Goal: Task Accomplishment & Management: Manage account settings

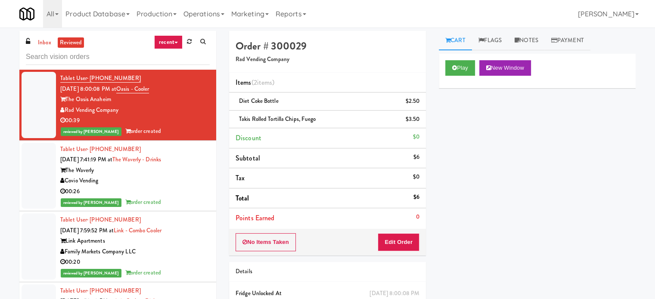
click at [188, 191] on div "00:26" at bounding box center [134, 191] width 149 height 11
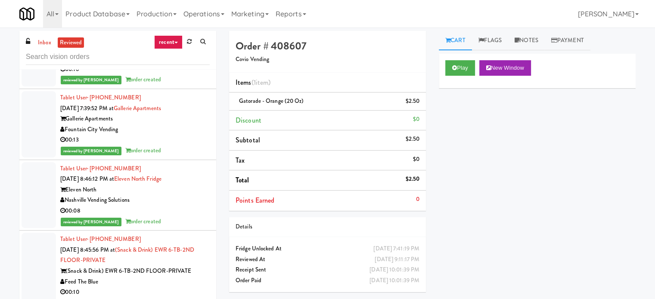
scroll to position [646, 0]
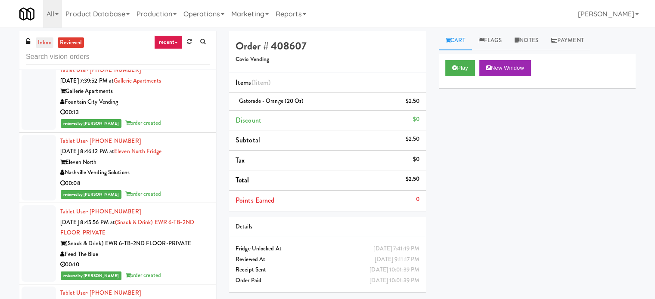
click at [43, 42] on link "inbox" at bounding box center [45, 42] width 18 height 11
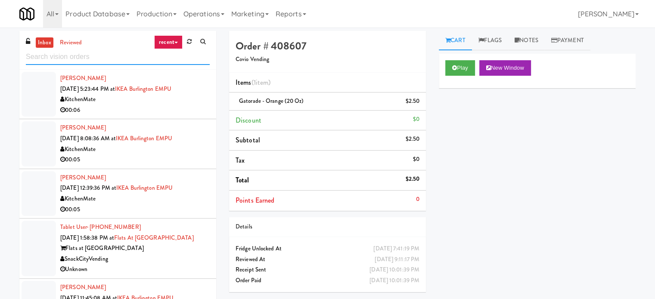
click at [115, 56] on input "text" at bounding box center [118, 57] width 184 height 16
click at [115, 57] on input "text" at bounding box center [118, 57] width 184 height 16
drag, startPoint x: 144, startPoint y: 110, endPoint x: 122, endPoint y: 75, distance: 40.9
click at [144, 110] on div "00:06" at bounding box center [134, 110] width 149 height 11
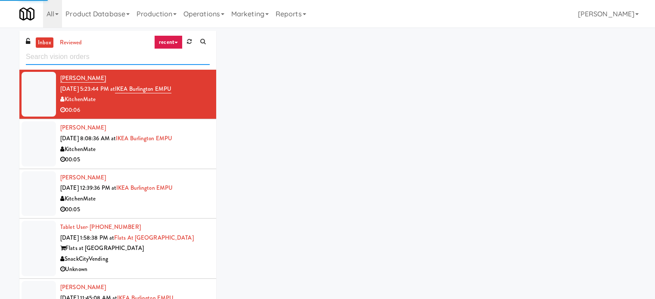
click at [99, 56] on input "text" at bounding box center [118, 57] width 184 height 16
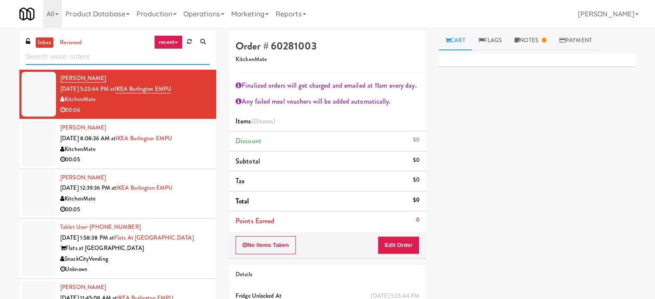
click at [99, 56] on input "text" at bounding box center [118, 57] width 184 height 16
click at [100, 59] on input "text" at bounding box center [118, 57] width 184 height 16
paste input "Ambient - MW - Pre Launch"
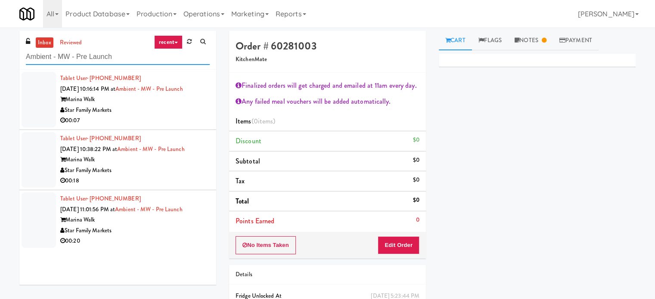
type input "Ambient - MW - Pre Launch"
drag, startPoint x: 172, startPoint y: 105, endPoint x: 219, endPoint y: 106, distance: 46.9
click at [172, 106] on div "Star Family Markets" at bounding box center [134, 110] width 149 height 11
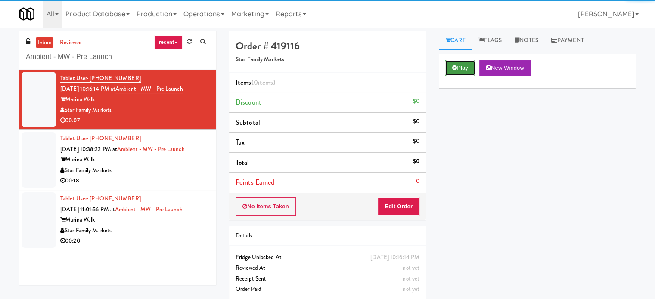
click at [464, 68] on button "Play" at bounding box center [460, 68] width 30 height 16
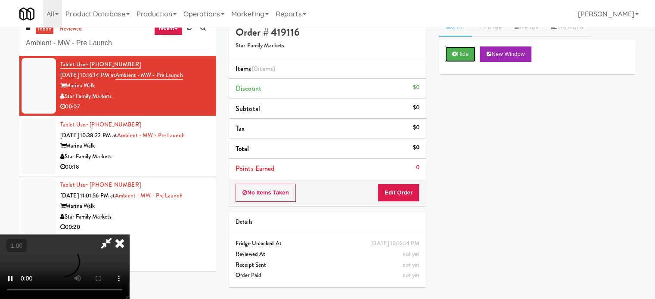
scroll to position [28, 0]
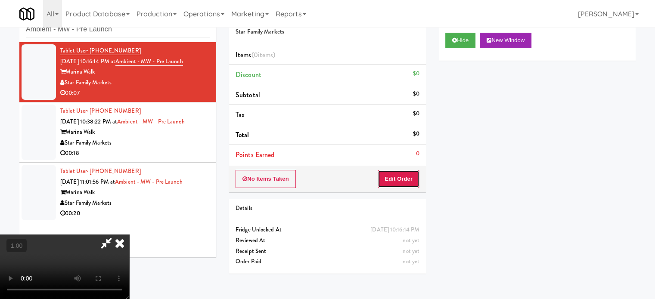
click at [402, 180] on button "Edit Order" at bounding box center [399, 179] width 42 height 18
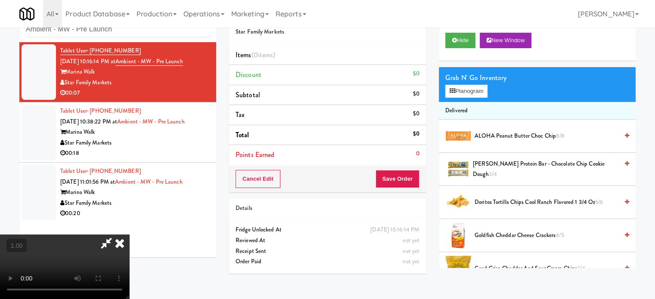
click at [129, 235] on video at bounding box center [64, 267] width 129 height 65
drag, startPoint x: 239, startPoint y: 163, endPoint x: 277, endPoint y: 191, distance: 47.8
click at [129, 235] on video at bounding box center [64, 267] width 129 height 65
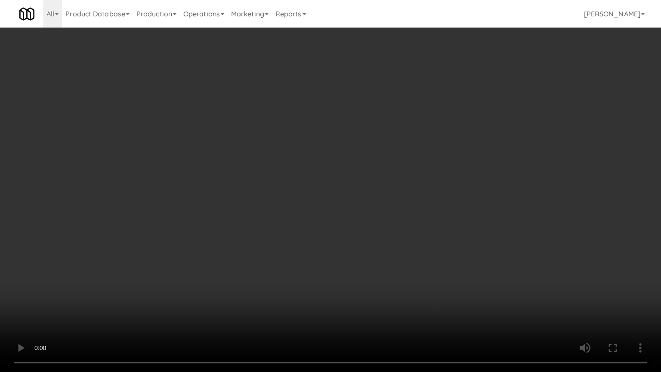
click at [307, 195] on video at bounding box center [330, 186] width 661 height 372
click at [331, 184] on video at bounding box center [330, 186] width 661 height 372
click at [341, 185] on video at bounding box center [330, 186] width 661 height 372
drag, startPoint x: 342, startPoint y: 184, endPoint x: 419, endPoint y: 127, distance: 96.0
click at [343, 184] on video at bounding box center [330, 186] width 661 height 372
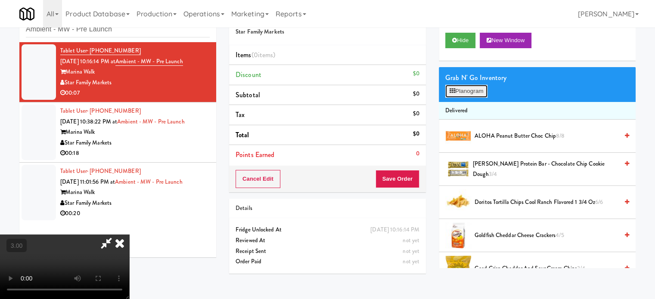
click at [468, 95] on button "Planogram" at bounding box center [466, 91] width 42 height 13
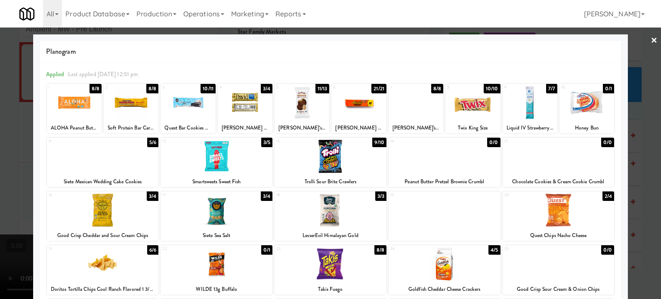
click at [645, 168] on div at bounding box center [330, 149] width 661 height 299
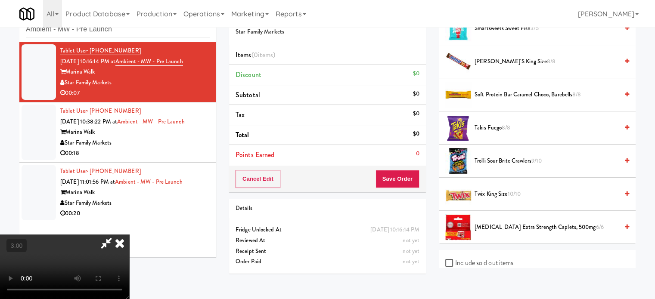
scroll to position [711, 0]
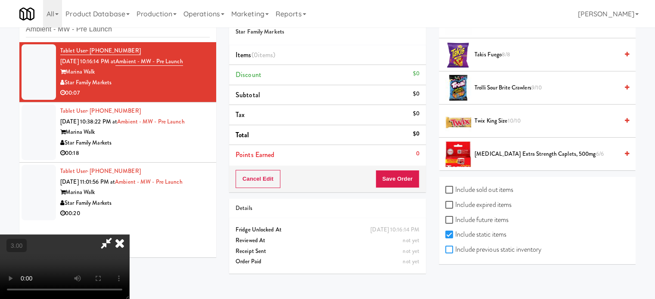
click at [452, 248] on input "Include previous static inventory" at bounding box center [450, 250] width 10 height 7
checkbox input "true"
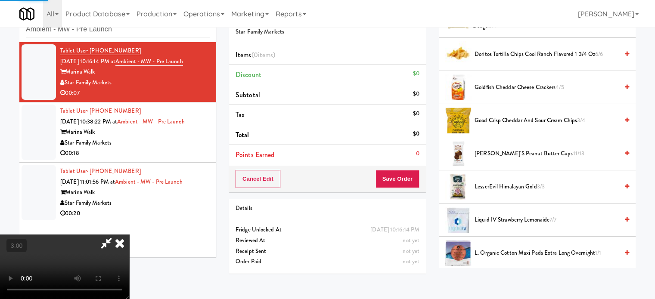
scroll to position [0, 0]
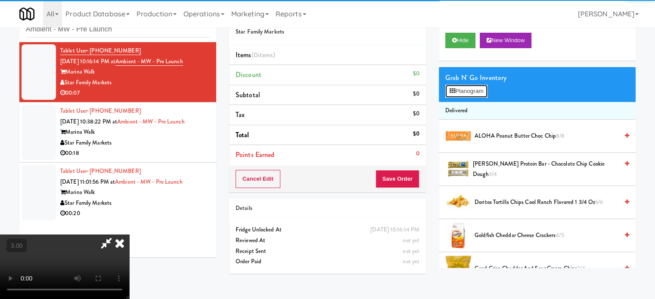
click at [461, 87] on button "Planogram" at bounding box center [466, 91] width 42 height 13
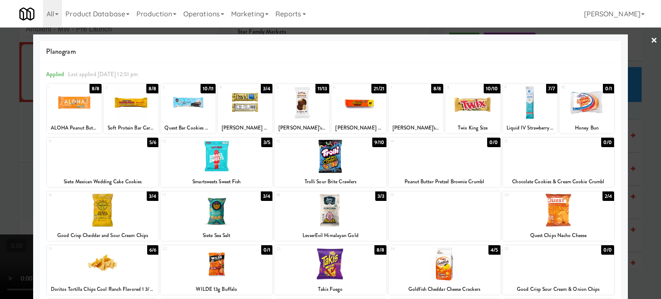
click at [491, 143] on div "0/0" at bounding box center [493, 142] width 13 height 9
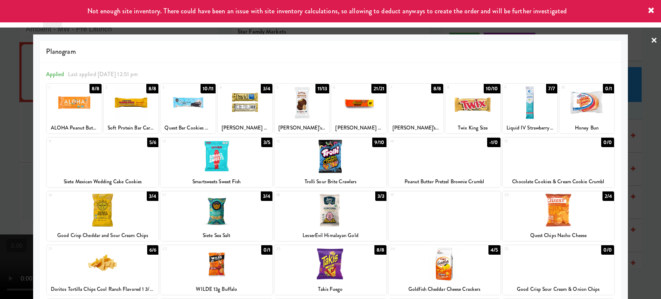
click at [637, 156] on div at bounding box center [330, 149] width 661 height 299
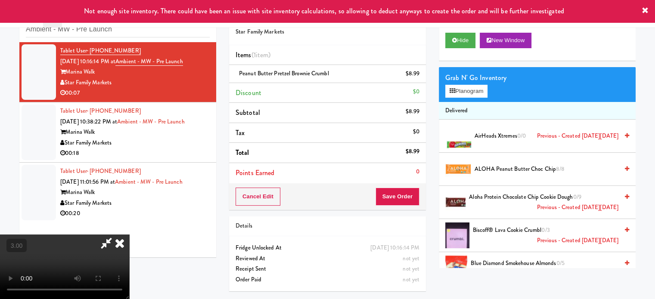
click at [129, 235] on video at bounding box center [64, 267] width 129 height 65
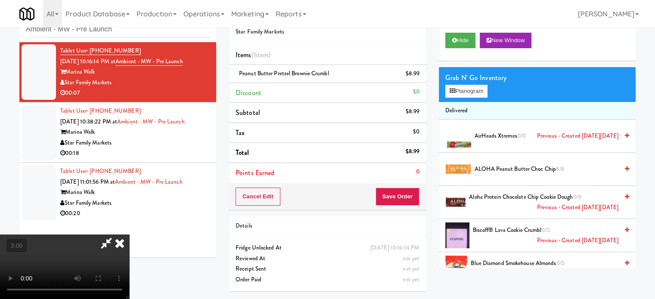
click at [129, 235] on video at bounding box center [64, 267] width 129 height 65
click at [129, 235] on icon at bounding box center [119, 243] width 19 height 17
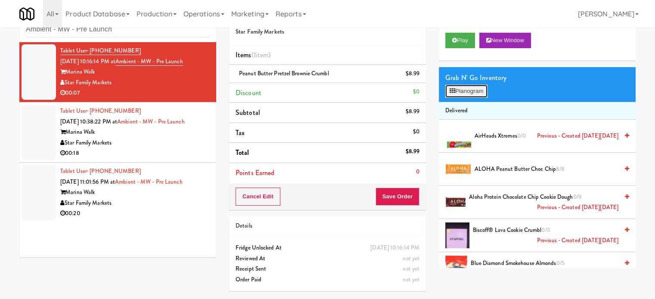
click at [449, 90] on button "Planogram" at bounding box center [466, 91] width 42 height 13
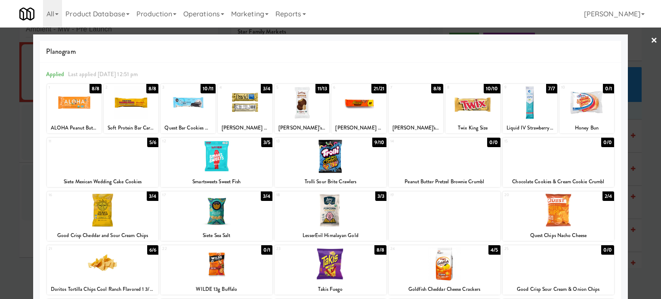
drag, startPoint x: 619, startPoint y: 173, endPoint x: 552, endPoint y: 139, distance: 75.7
click at [619, 173] on div "Planogram Applied Last applied [DATE] 12:51 pm 1 8/8 ALOHA Peanut Butter Choc C…" at bounding box center [330, 228] width 595 height 388
click at [651, 43] on link "×" at bounding box center [654, 41] width 7 height 27
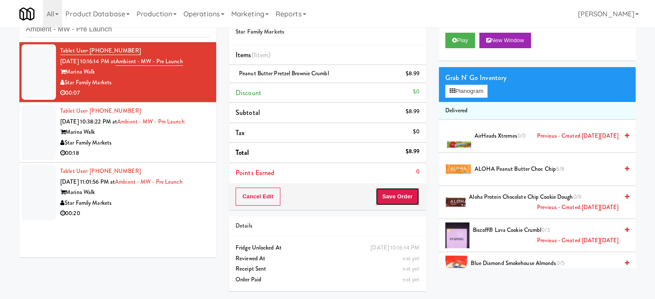
click at [399, 195] on button "Save Order" at bounding box center [397, 197] width 44 height 18
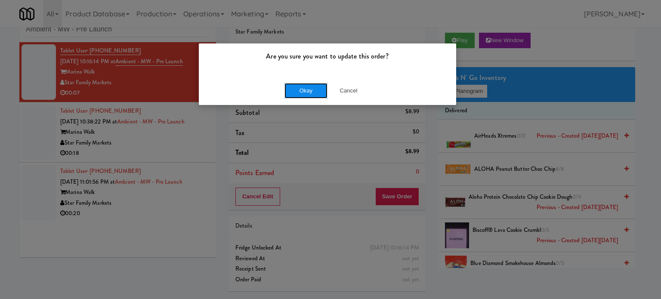
click at [319, 87] on button "Okay" at bounding box center [306, 91] width 43 height 16
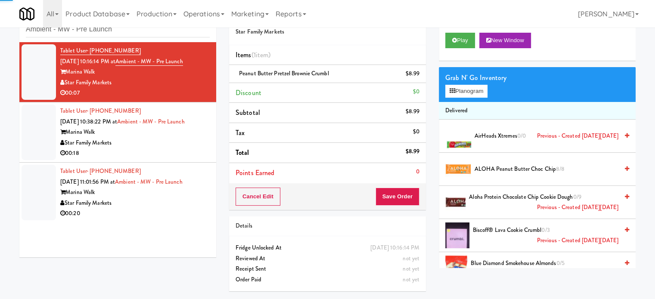
click at [196, 149] on div "00:18" at bounding box center [134, 153] width 149 height 11
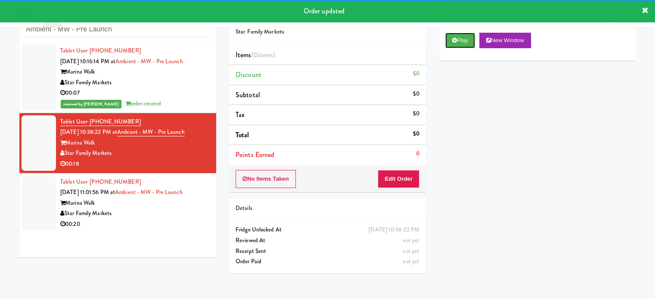
click at [463, 48] on div "Play New Window" at bounding box center [537, 43] width 197 height 34
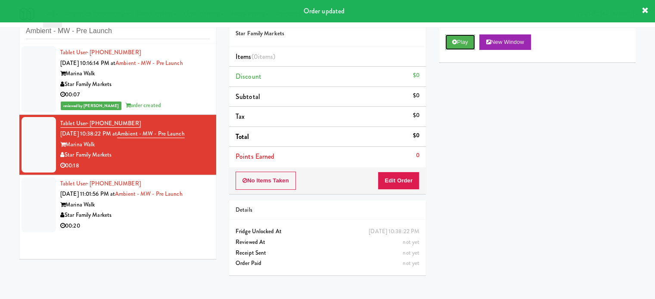
scroll to position [28, 0]
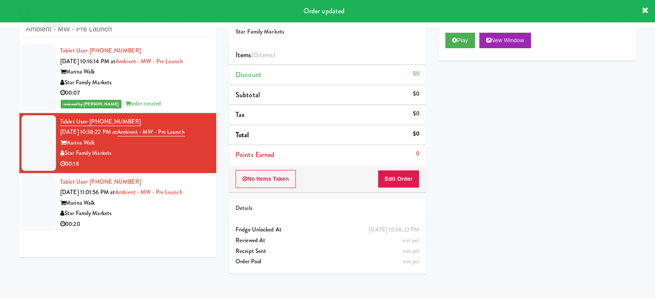
click at [409, 187] on div "No Items Taken Edit Order" at bounding box center [327, 179] width 197 height 27
click at [406, 179] on button "Edit Order" at bounding box center [399, 179] width 42 height 18
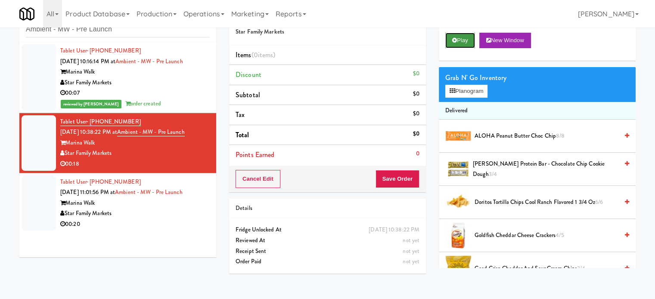
click at [465, 37] on button "Play" at bounding box center [460, 41] width 30 height 16
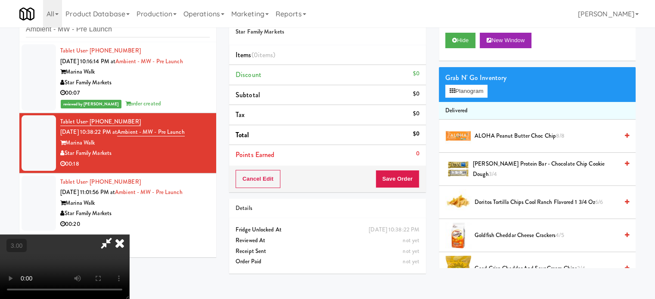
click at [129, 235] on video at bounding box center [64, 267] width 129 height 65
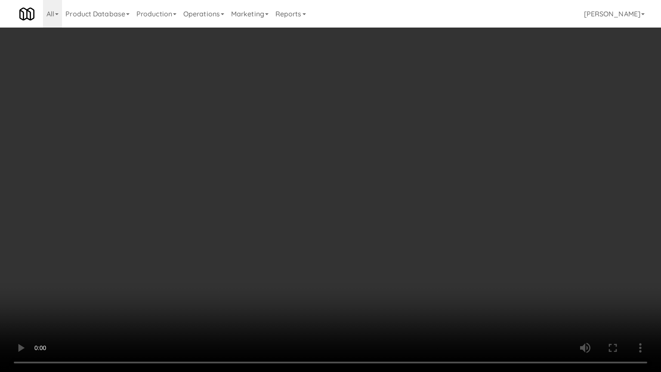
click at [255, 168] on video at bounding box center [330, 186] width 661 height 372
click at [259, 163] on video at bounding box center [330, 186] width 661 height 372
click at [261, 161] on video at bounding box center [330, 186] width 661 height 372
click at [292, 152] on video at bounding box center [330, 186] width 661 height 372
click at [382, 144] on video at bounding box center [330, 186] width 661 height 372
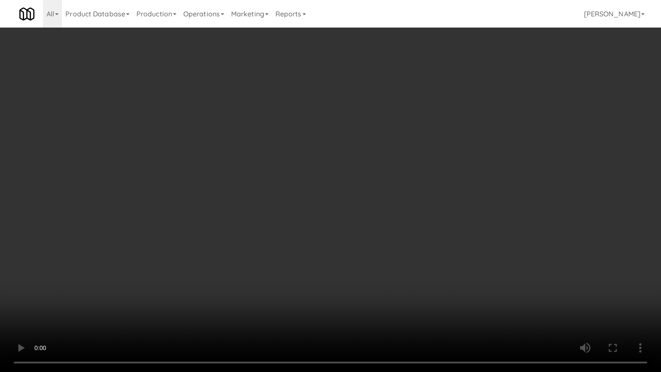
click at [337, 152] on video at bounding box center [330, 186] width 661 height 372
click at [441, 157] on video at bounding box center [330, 186] width 661 height 372
click at [341, 167] on video at bounding box center [330, 186] width 661 height 372
click at [393, 161] on video at bounding box center [330, 186] width 661 height 372
click at [388, 164] on video at bounding box center [330, 186] width 661 height 372
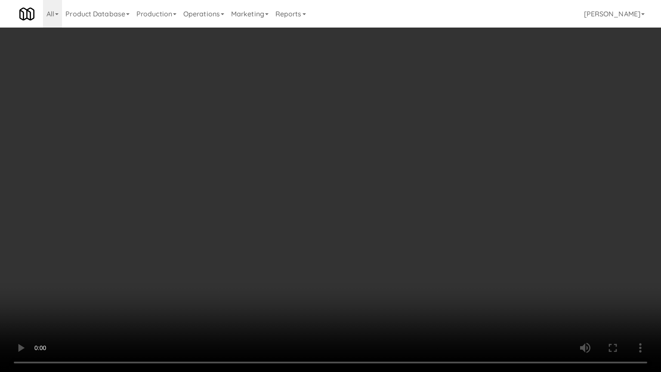
click at [390, 164] on video at bounding box center [330, 186] width 661 height 372
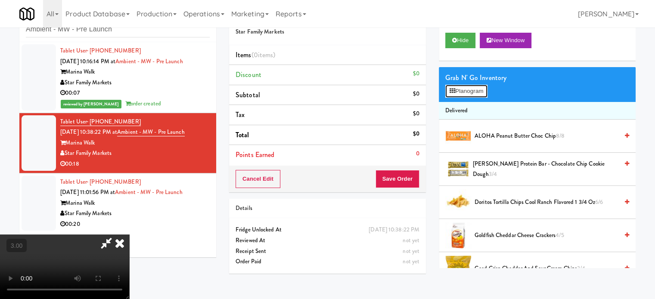
click at [479, 91] on button "Planogram" at bounding box center [466, 91] width 42 height 13
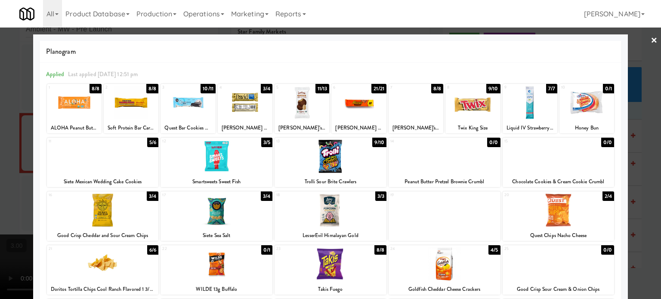
click at [491, 89] on div "9/10" at bounding box center [494, 88] width 14 height 9
drag, startPoint x: 639, startPoint y: 142, endPoint x: 497, endPoint y: 155, distance: 142.3
click at [639, 143] on div at bounding box center [330, 149] width 661 height 299
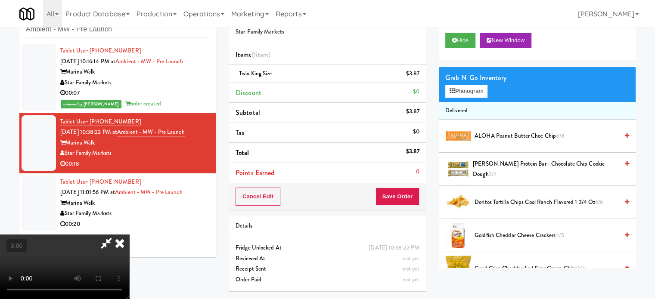
click at [129, 235] on video at bounding box center [64, 267] width 129 height 65
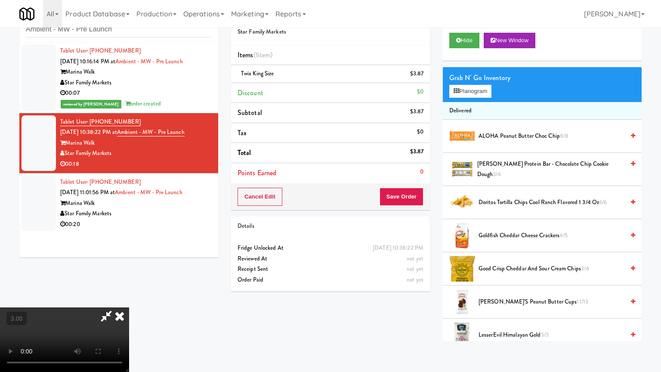
click at [129, 299] on video at bounding box center [64, 339] width 129 height 65
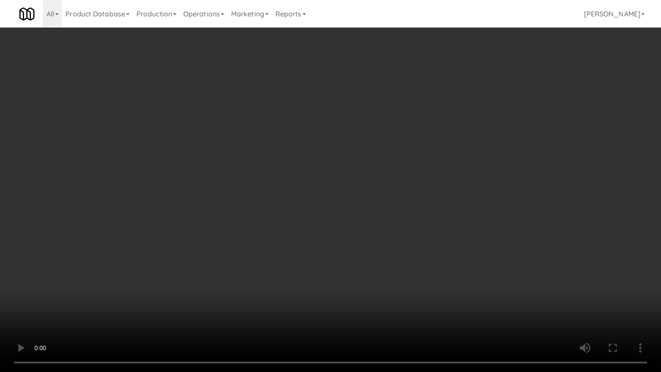
click at [300, 179] on video at bounding box center [330, 186] width 661 height 372
drag, startPoint x: 300, startPoint y: 179, endPoint x: 298, endPoint y: 120, distance: 59.5
click at [301, 179] on video at bounding box center [330, 186] width 661 height 372
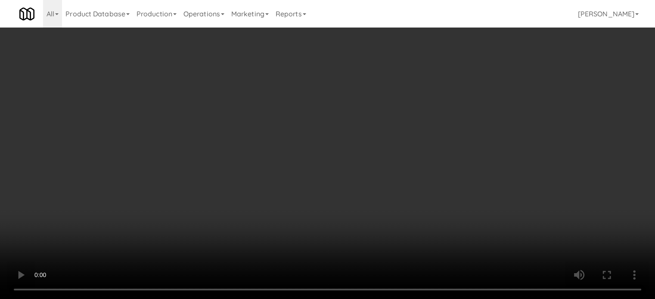
click at [328, 73] on video at bounding box center [327, 149] width 655 height 299
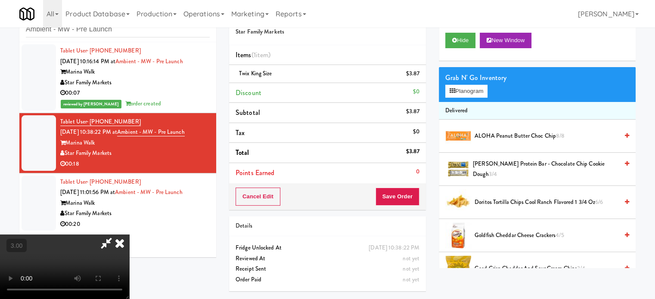
click at [129, 235] on video at bounding box center [64, 267] width 129 height 65
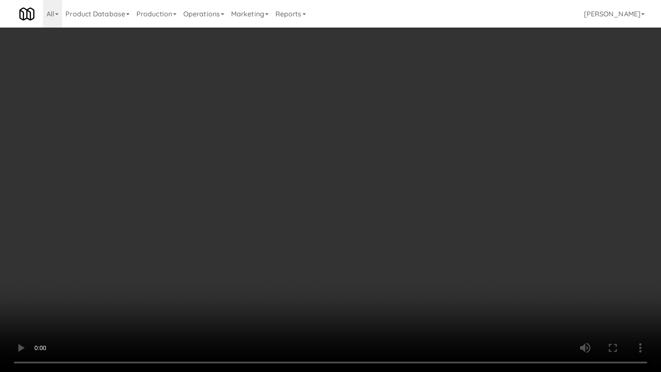
drag, startPoint x: 295, startPoint y: 162, endPoint x: 300, endPoint y: 153, distance: 10.4
click at [295, 162] on video at bounding box center [330, 186] width 661 height 372
click at [356, 170] on video at bounding box center [330, 186] width 661 height 372
click at [365, 168] on video at bounding box center [330, 186] width 661 height 372
drag, startPoint x: 312, startPoint y: 138, endPoint x: 320, endPoint y: 138, distance: 7.8
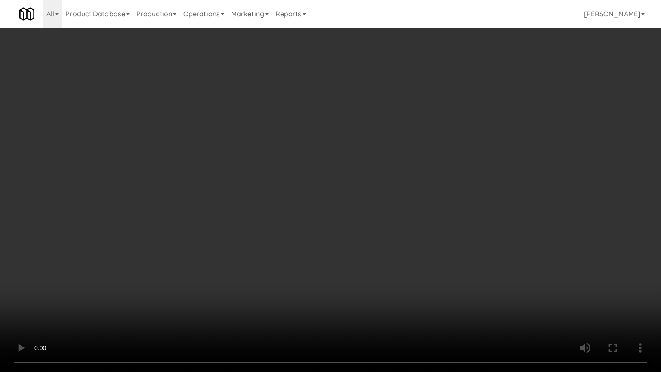
click at [316, 138] on video at bounding box center [330, 186] width 661 height 372
click at [332, 138] on video at bounding box center [330, 186] width 661 height 372
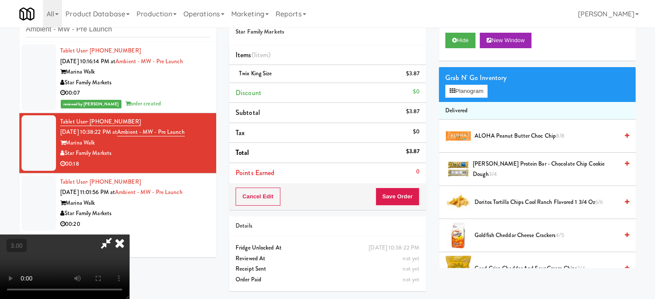
click at [129, 235] on icon at bounding box center [119, 243] width 19 height 17
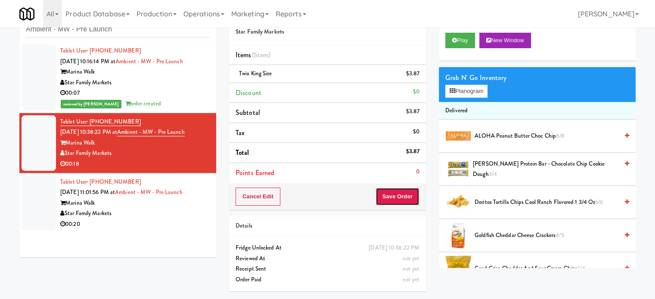
click at [400, 204] on button "Save Order" at bounding box center [397, 197] width 44 height 18
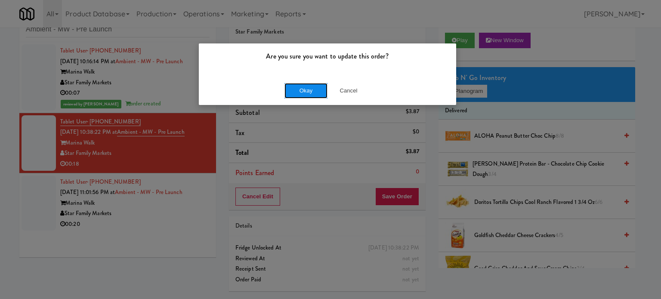
click at [307, 86] on button "Okay" at bounding box center [306, 91] width 43 height 16
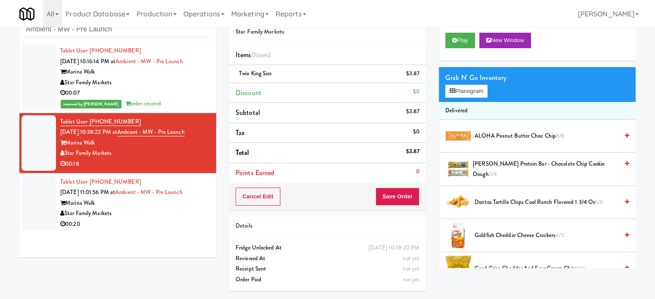
drag, startPoint x: 172, startPoint y: 220, endPoint x: 177, endPoint y: 198, distance: 22.6
click at [173, 220] on div "Tablet User · (315) 272-8931 [DATE] 11:01:56 PM at Ambient - MW - Pre Launch Ma…" at bounding box center [134, 203] width 149 height 53
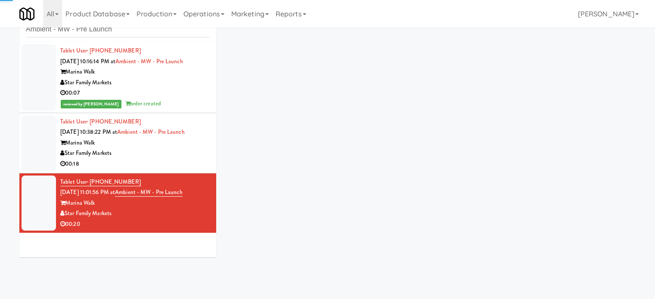
click at [169, 161] on div "00:18" at bounding box center [134, 164] width 149 height 11
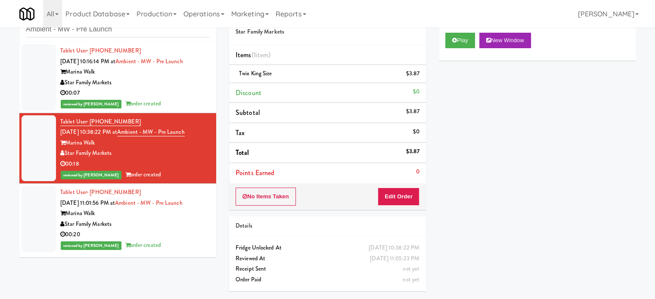
drag, startPoint x: 178, startPoint y: 234, endPoint x: 183, endPoint y: 230, distance: 5.9
click at [178, 234] on div "00:20" at bounding box center [134, 235] width 149 height 11
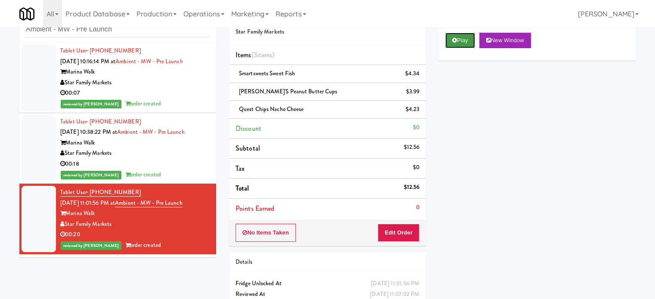
click at [465, 43] on button "Play" at bounding box center [460, 41] width 30 height 16
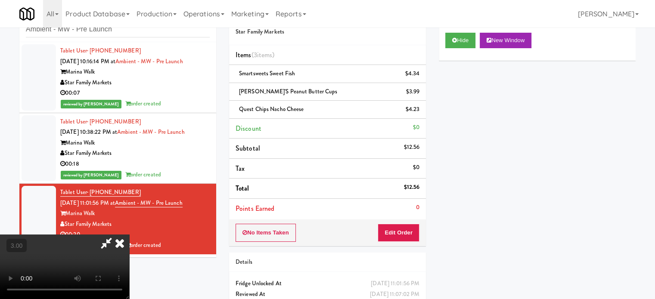
click at [129, 235] on video at bounding box center [64, 267] width 129 height 65
drag, startPoint x: 243, startPoint y: 191, endPoint x: 299, endPoint y: 209, distance: 59.0
click at [129, 235] on video at bounding box center [64, 267] width 129 height 65
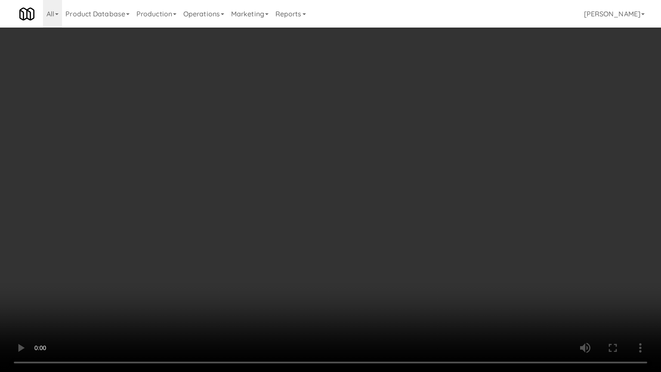
click at [300, 209] on video at bounding box center [330, 186] width 661 height 372
click at [301, 208] on video at bounding box center [330, 186] width 661 height 372
click at [304, 207] on video at bounding box center [330, 186] width 661 height 372
click at [305, 206] on video at bounding box center [330, 186] width 661 height 372
click at [336, 205] on video at bounding box center [330, 186] width 661 height 372
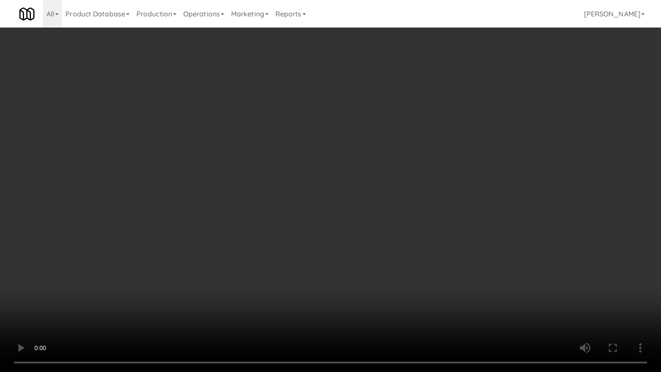
drag, startPoint x: 336, startPoint y: 205, endPoint x: 355, endPoint y: 120, distance: 86.6
click at [336, 205] on video at bounding box center [330, 186] width 661 height 372
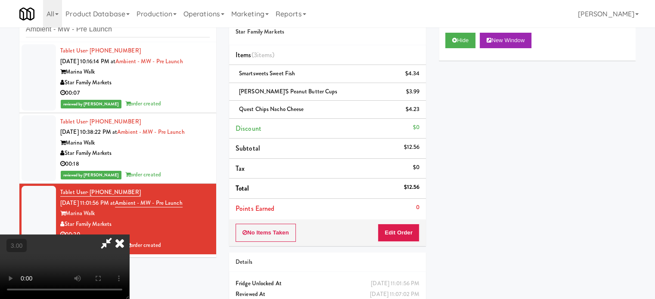
click at [129, 235] on icon at bounding box center [119, 243] width 19 height 17
